Goal: Find specific page/section: Find specific page/section

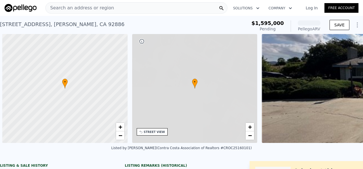
scroll to position [0, 2]
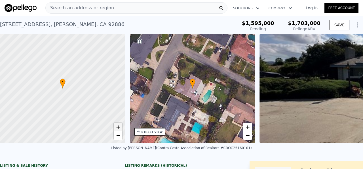
click at [119, 126] on span "+" at bounding box center [118, 126] width 4 height 7
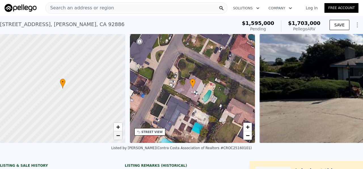
click at [116, 135] on link "−" at bounding box center [118, 135] width 9 height 9
click at [120, 133] on span "−" at bounding box center [118, 135] width 4 height 7
click at [119, 128] on span "+" at bounding box center [118, 126] width 4 height 7
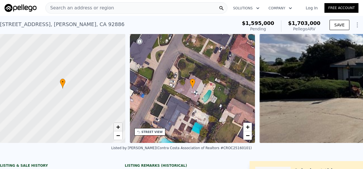
click at [119, 128] on span "+" at bounding box center [118, 126] width 4 height 7
click at [119, 127] on span "+" at bounding box center [118, 126] width 4 height 7
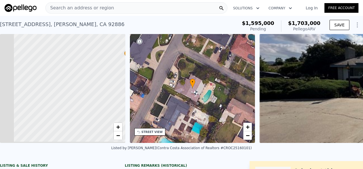
drag, startPoint x: 66, startPoint y: 125, endPoint x: 161, endPoint y: 81, distance: 104.3
click at [161, 81] on div "• + − • + − STREET VIEW Loading... SATELLITE VIEW" at bounding box center [181, 88] width 363 height 109
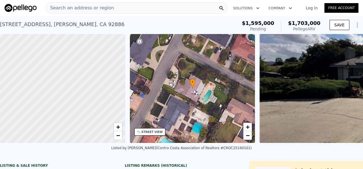
drag, startPoint x: 99, startPoint y: 78, endPoint x: 153, endPoint y: -4, distance: 98.5
click at [153, 0] on html "Search an address or region Solutions Company Open main menu Log In Free Accoun…" at bounding box center [181, 84] width 363 height 169
drag, startPoint x: 107, startPoint y: 50, endPoint x: 94, endPoint y: 102, distance: 53.5
click at [94, 102] on div at bounding box center [63, 88] width 150 height 131
drag, startPoint x: 100, startPoint y: 92, endPoint x: 69, endPoint y: 155, distance: 69.8
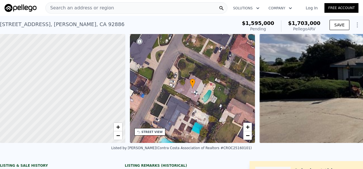
drag, startPoint x: 92, startPoint y: 85, endPoint x: 21, endPoint y: 133, distance: 85.3
click at [21, 133] on div at bounding box center [63, 88] width 150 height 131
drag, startPoint x: 55, startPoint y: 98, endPoint x: 19, endPoint y: 148, distance: 61.8
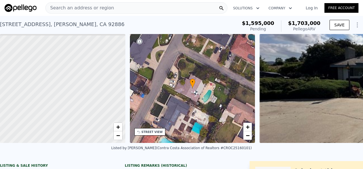
drag, startPoint x: 65, startPoint y: 104, endPoint x: 40, endPoint y: 142, distance: 45.7
click at [40, 142] on div at bounding box center [55, 100] width 150 height 131
drag, startPoint x: 98, startPoint y: 85, endPoint x: 42, endPoint y: 122, distance: 67.3
click at [42, 122] on div at bounding box center [63, 88] width 150 height 131
drag, startPoint x: 60, startPoint y: 128, endPoint x: 124, endPoint y: 125, distance: 64.5
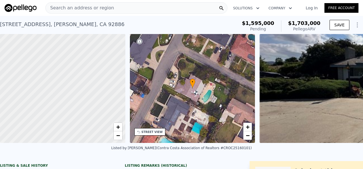
click at [124, 125] on div at bounding box center [68, 87] width 150 height 131
click at [248, 125] on span "+" at bounding box center [248, 126] width 4 height 7
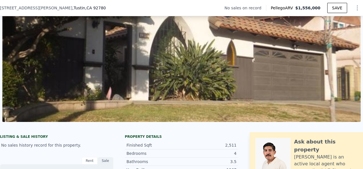
scroll to position [66, 0]
